Goal: Information Seeking & Learning: Learn about a topic

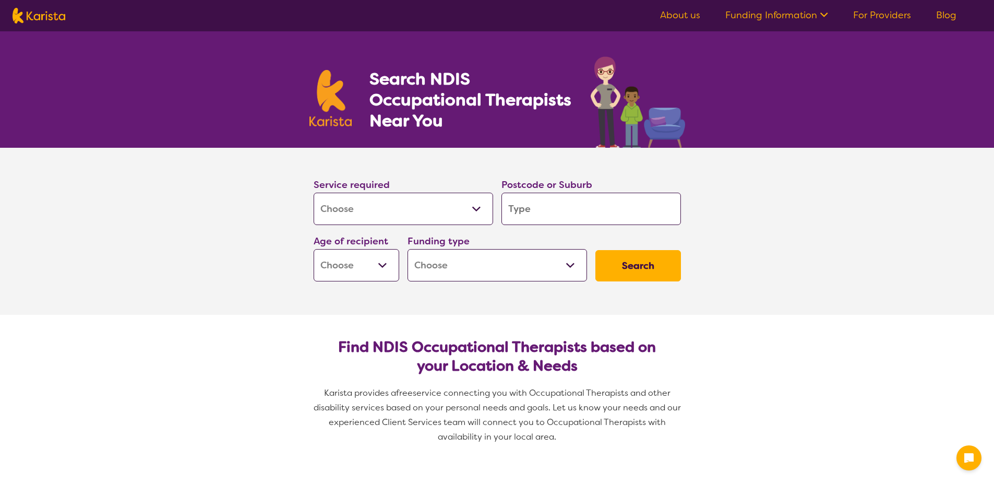
select select "[MEDICAL_DATA]"
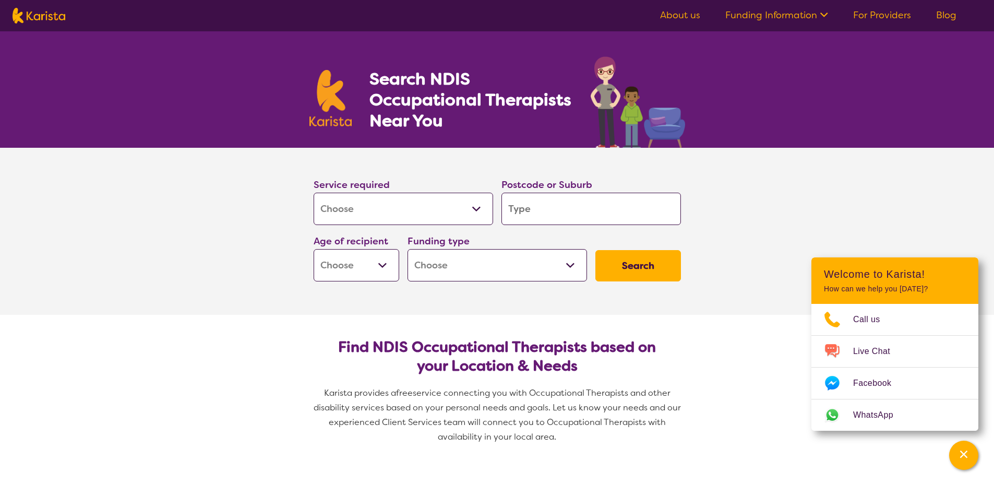
click at [577, 203] on input "search" at bounding box center [592, 209] width 180 height 32
type input "4"
type input "41"
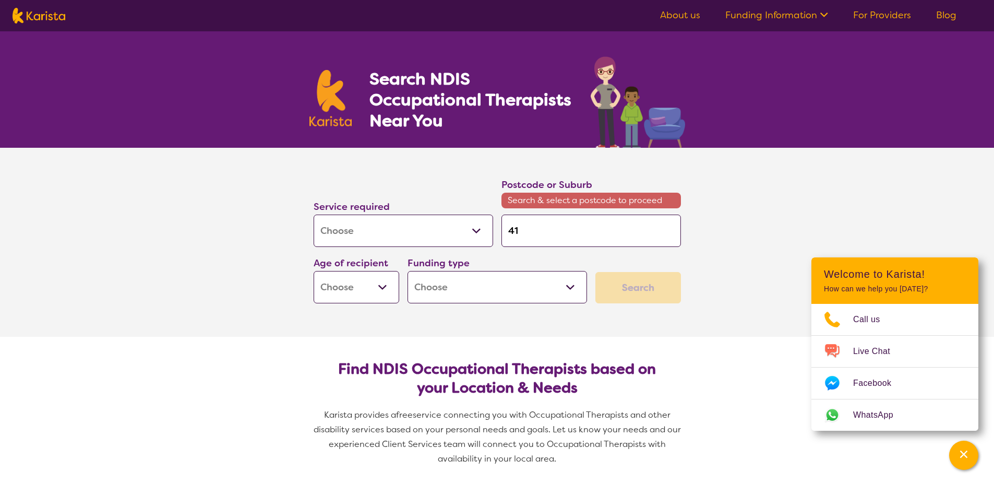
type input "411"
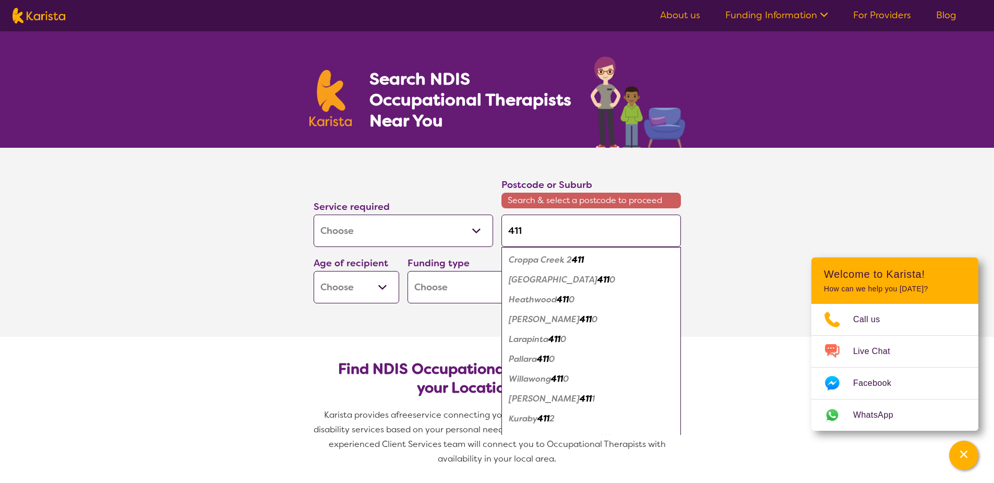
type input "4110"
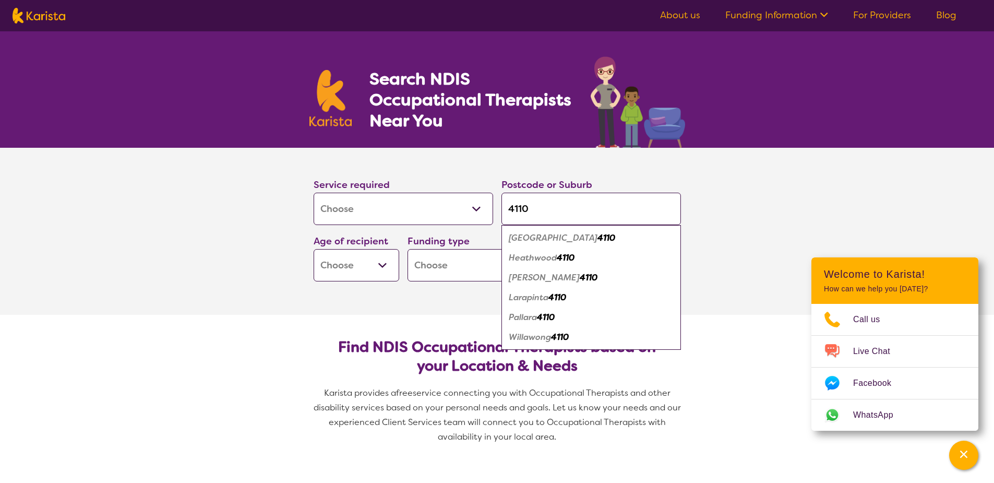
type input "4110"
click at [558, 239] on em "[GEOGRAPHIC_DATA]" at bounding box center [553, 237] width 89 height 11
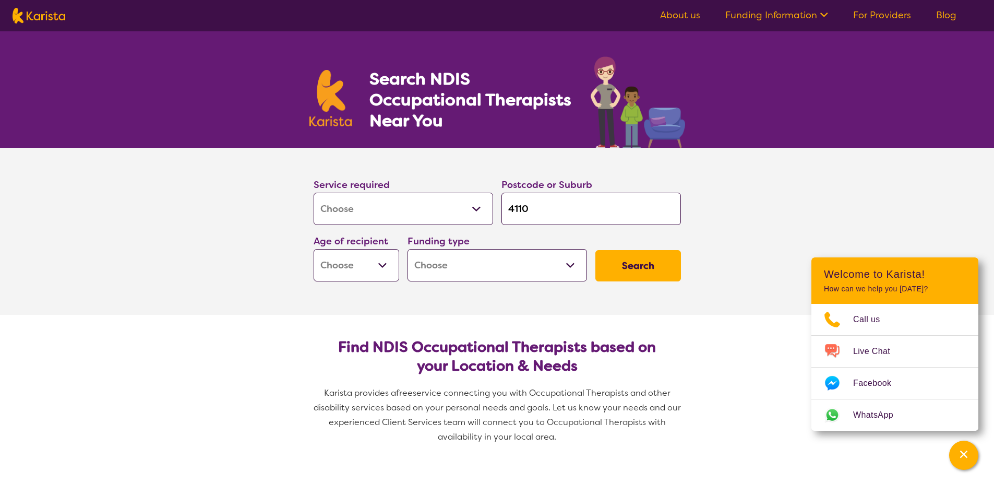
click at [375, 269] on select "Early Childhood - 0 to 9 Child - 10 to 11 Adolescent - 12 to 17 Adult - 18 to 6…" at bounding box center [357, 265] width 86 height 32
select select "AD"
click at [314, 249] on select "Early Childhood - 0 to 9 Child - 10 to 11 Adolescent - 12 to 17 Adult - 18 to 6…" at bounding box center [357, 265] width 86 height 32
select select "AD"
click at [499, 277] on select "Home Care Package (HCP) National Disability Insurance Scheme (NDIS) I don't know" at bounding box center [498, 265] width 180 height 32
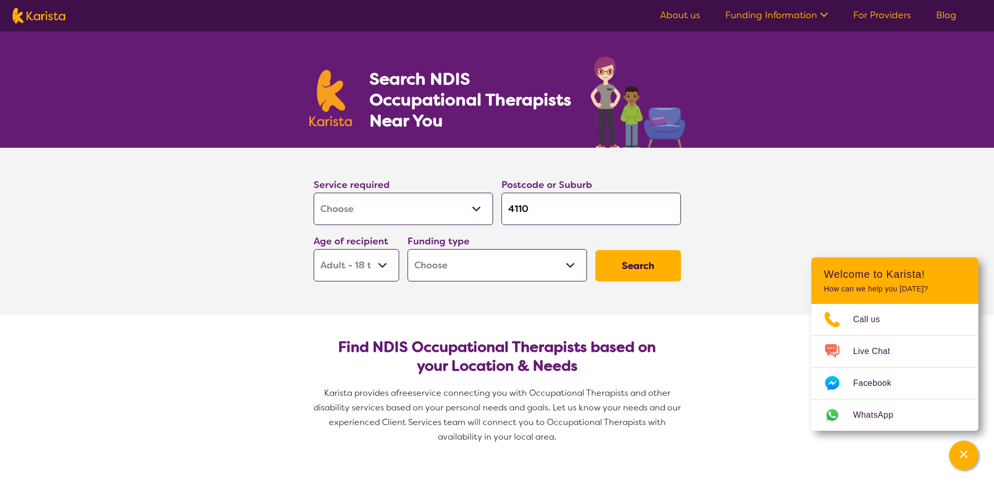
drag, startPoint x: 497, startPoint y: 256, endPoint x: 517, endPoint y: 249, distance: 20.5
click at [497, 256] on select "Home Care Package (HCP) National Disability Insurance Scheme (NDIS) I don't know" at bounding box center [498, 265] width 180 height 32
click at [648, 263] on button "Search" at bounding box center [639, 265] width 86 height 31
click at [565, 271] on select "Home Care Package (HCP) National Disability Insurance Scheme (NDIS) I don't know" at bounding box center [498, 265] width 180 height 32
select select "i-don-t-know"
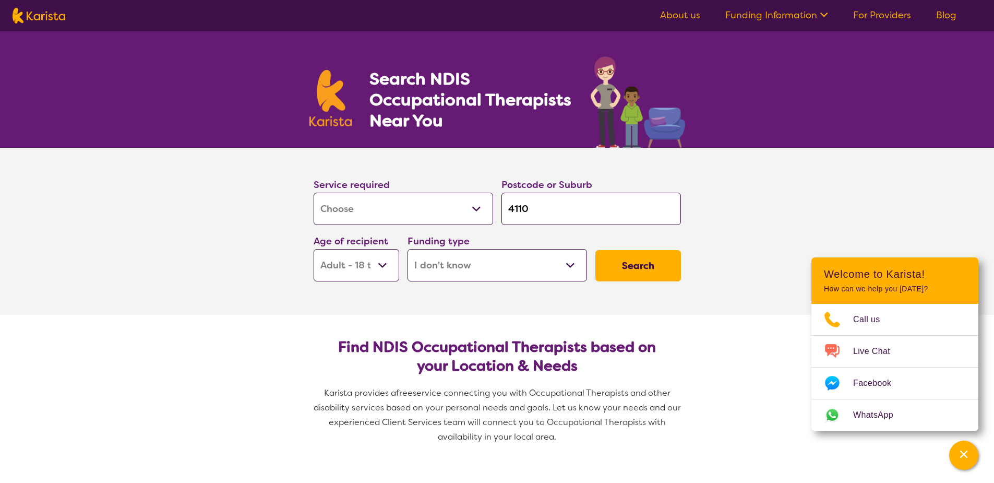
click at [408, 249] on select "Home Care Package (HCP) National Disability Insurance Scheme (NDIS) I don't know" at bounding box center [498, 265] width 180 height 32
select select "i-don-t-know"
click at [662, 261] on button "Search" at bounding box center [639, 265] width 86 height 31
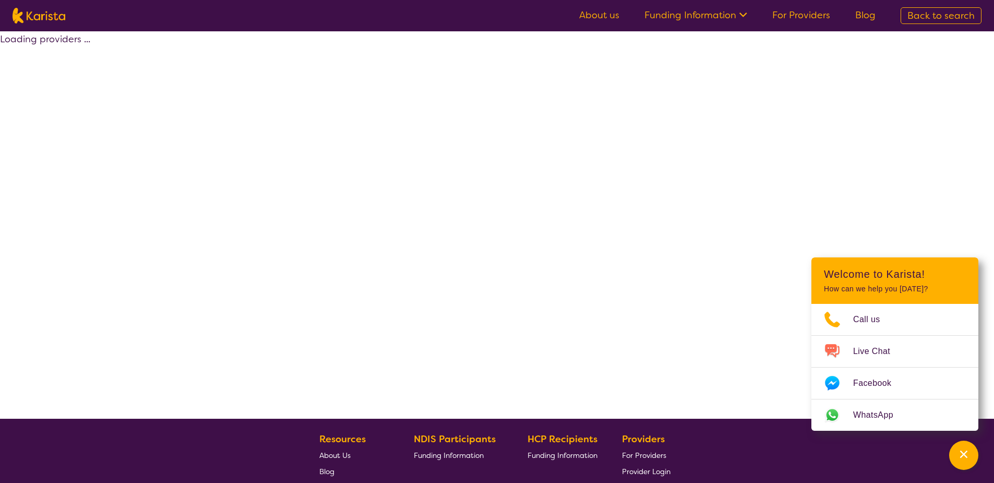
select select "[MEDICAL_DATA]"
select select "AD"
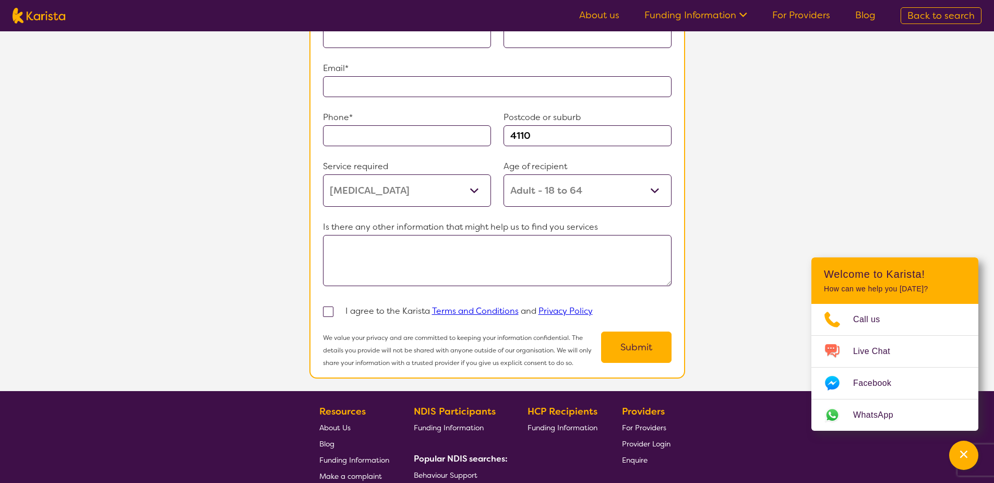
scroll to position [731, 0]
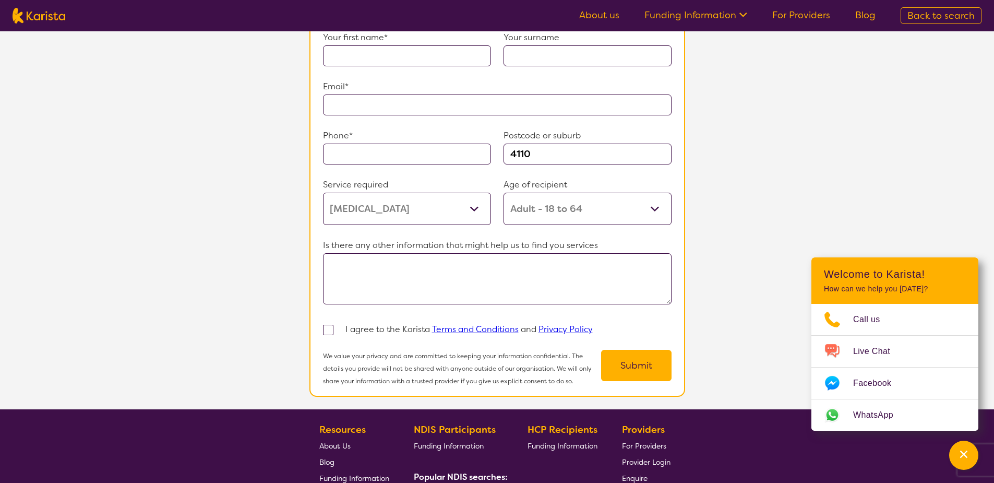
select select "[MEDICAL_DATA]"
select select "AD"
select select "i-don-t-know"
select select "[MEDICAL_DATA]"
select select "AD"
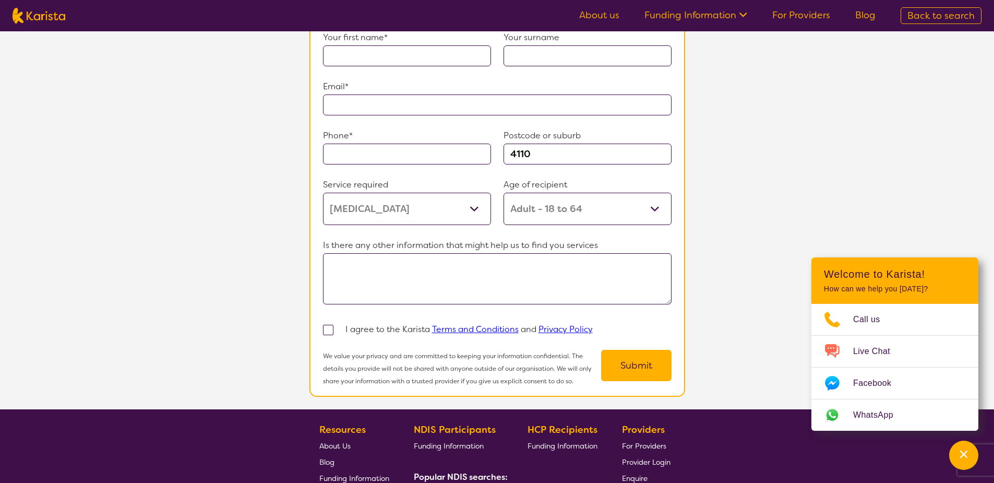
select select "i-don-t-know"
